Goal: Use online tool/utility: Utilize a website feature to perform a specific function

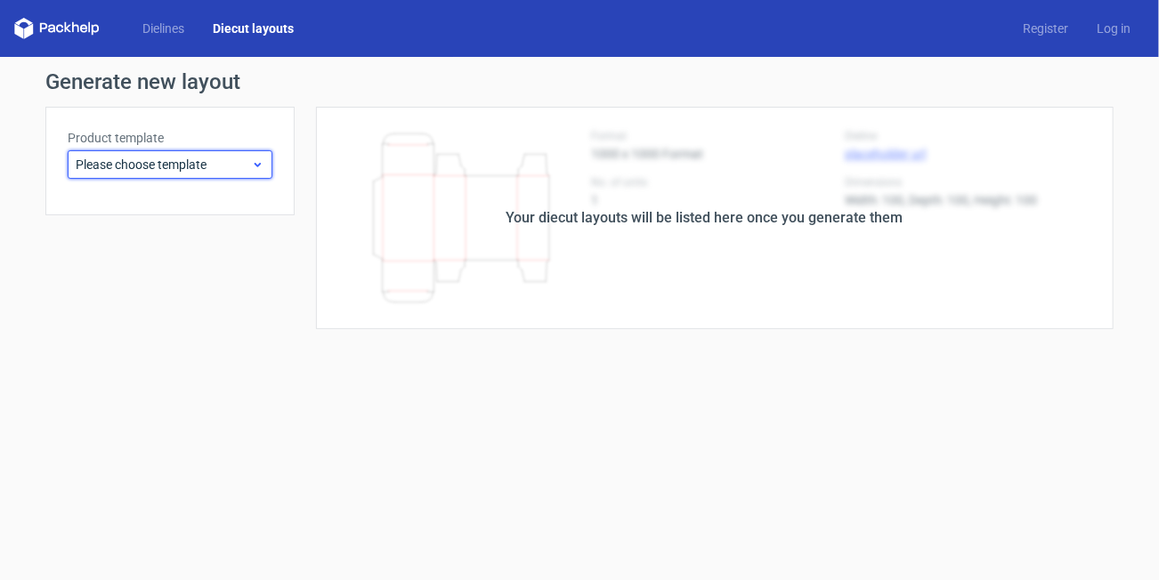
click at [211, 172] on span "Please choose template" at bounding box center [163, 165] width 175 height 18
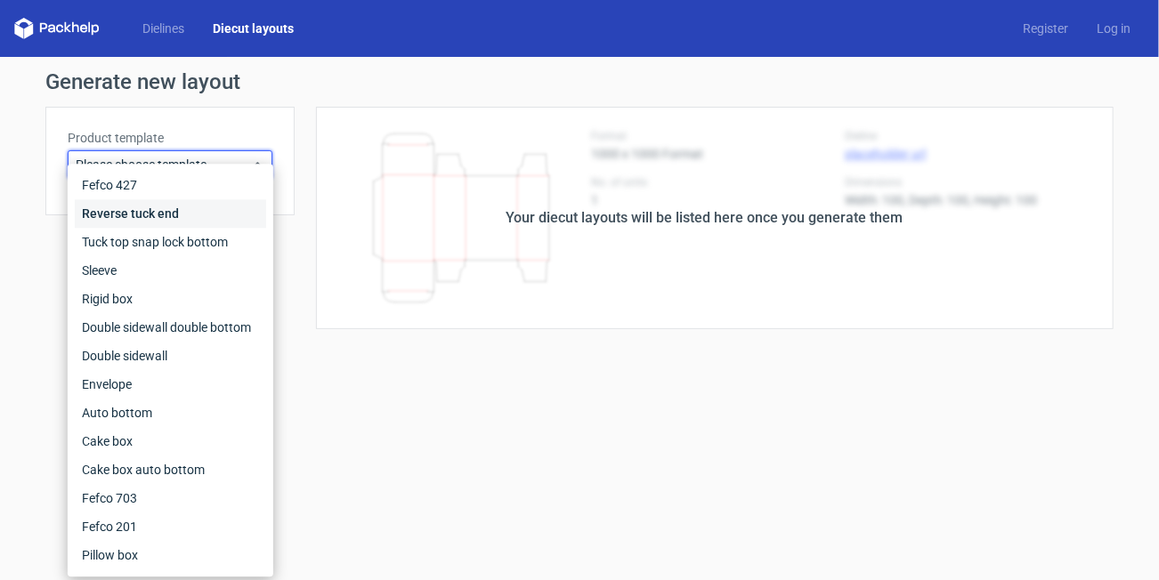
click at [182, 209] on div "Reverse tuck end" at bounding box center [170, 213] width 191 height 28
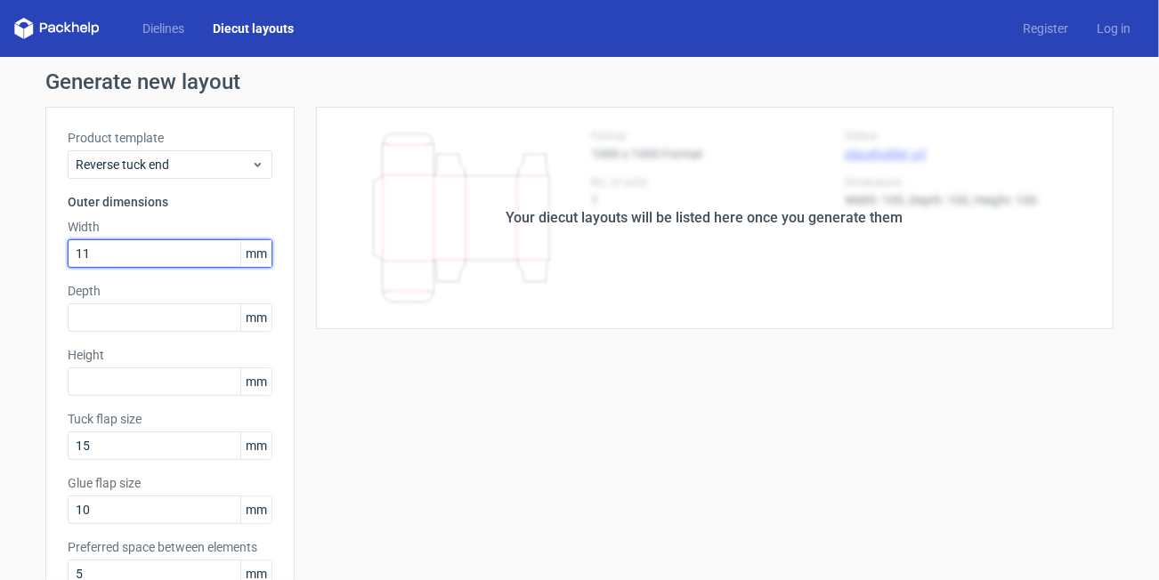
type input "1"
type input "74"
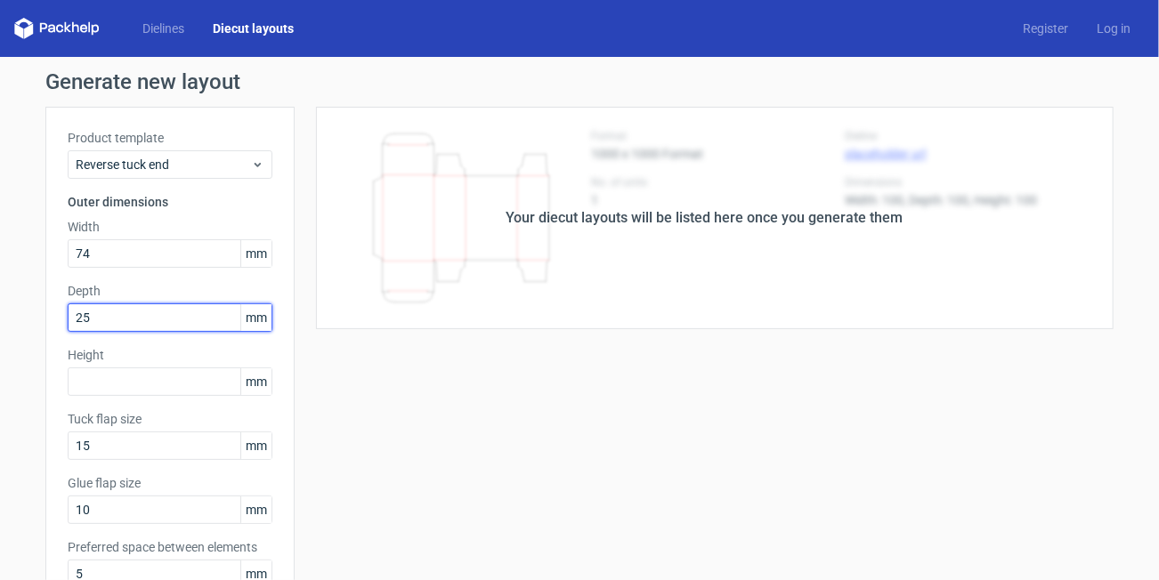
type input "25"
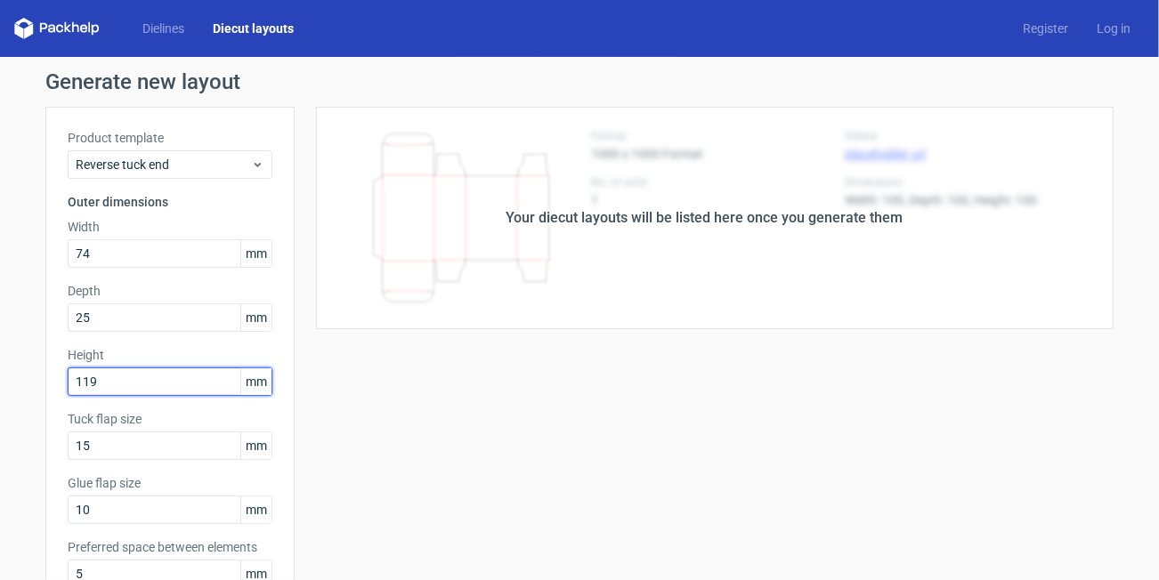
type input "119"
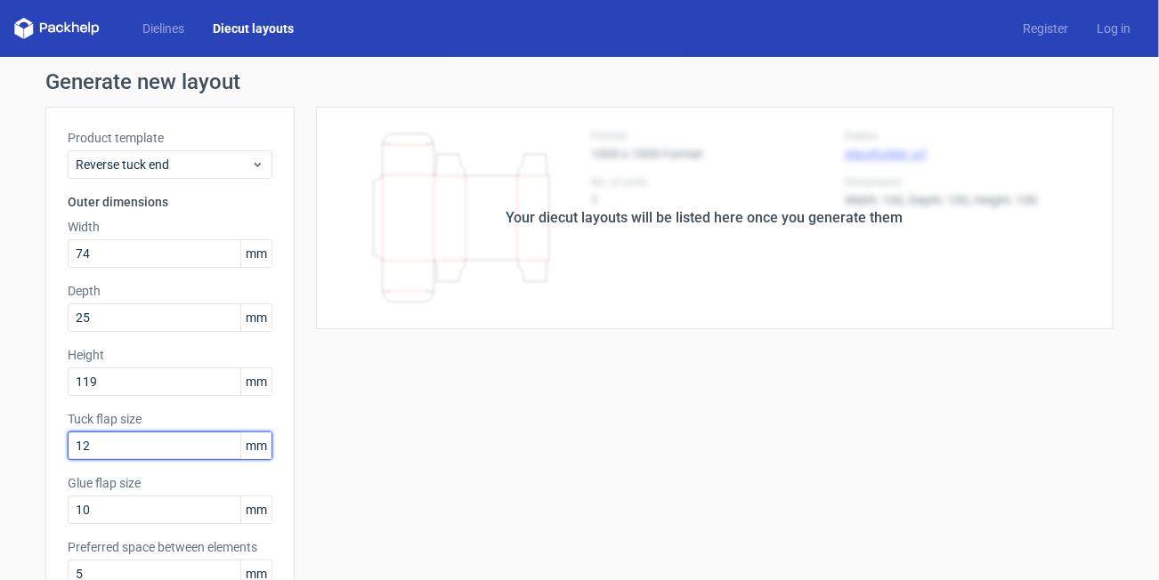
type input "12"
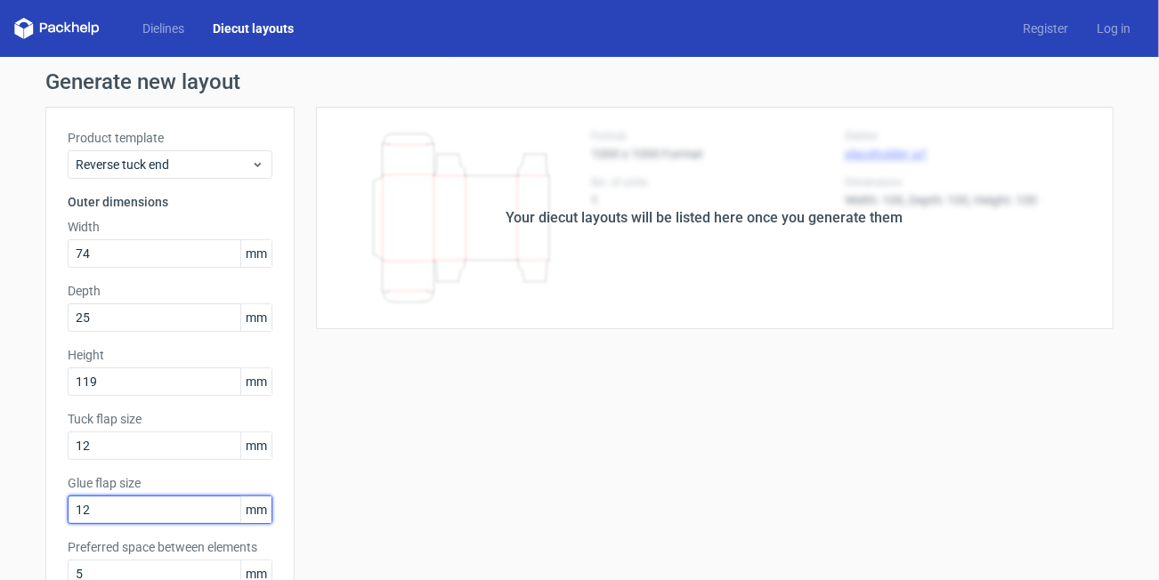
type input "12"
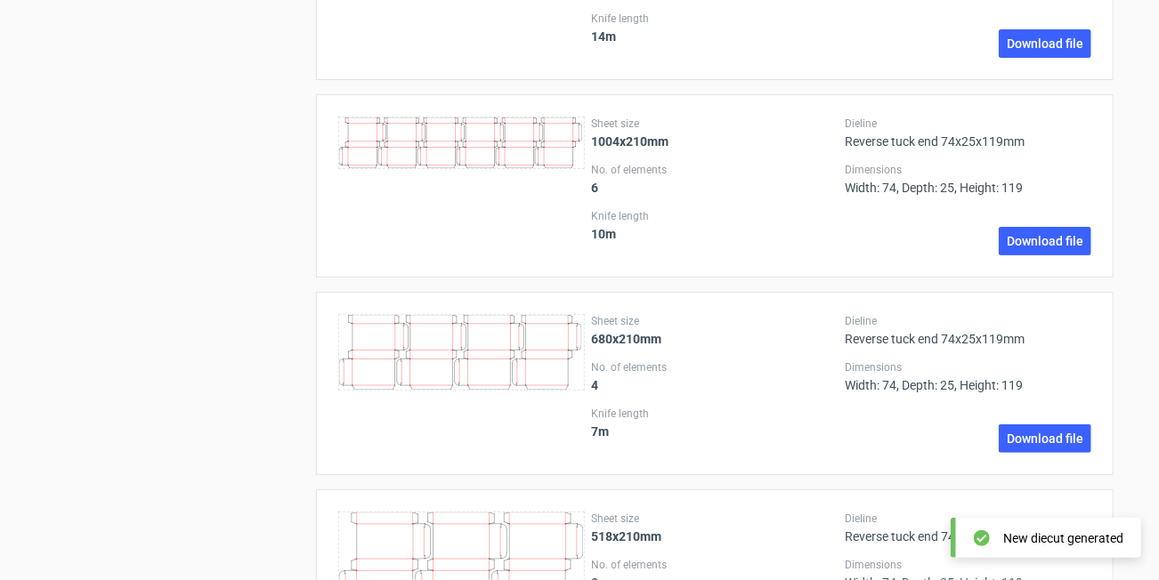
scroll to position [2312, 0]
